Goal: Task Accomplishment & Management: Manage account settings

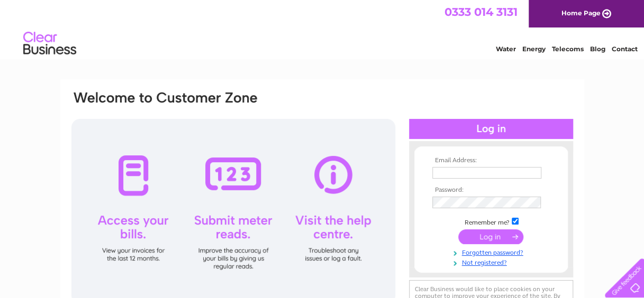
type input "info@theridgeclimbing.co.uk"
click at [495, 245] on td at bounding box center [490, 237] width 123 height 20
click at [498, 239] on input "submit" at bounding box center [490, 237] width 65 height 15
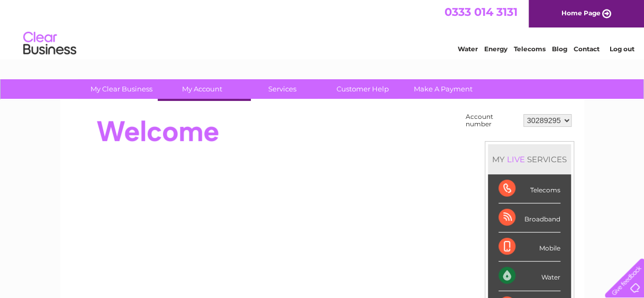
click at [203, 107] on link "Bills and Payments" at bounding box center [205, 110] width 87 height 21
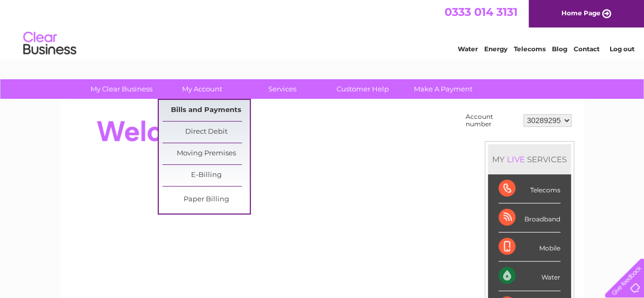
click at [185, 111] on link "Bills and Payments" at bounding box center [205, 110] width 87 height 21
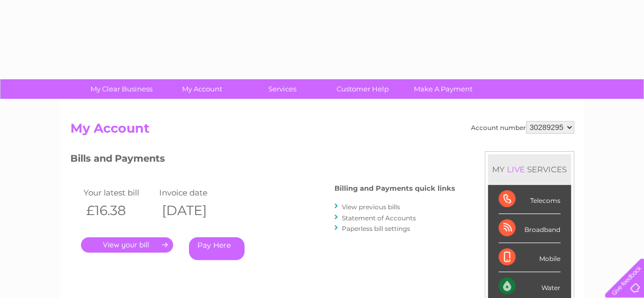
click at [144, 244] on link "." at bounding box center [127, 244] width 92 height 15
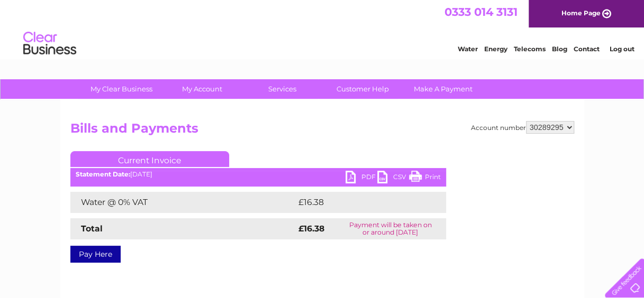
click at [352, 175] on link "PDF" at bounding box center [361, 178] width 32 height 15
